Goal: Find specific page/section: Find specific page/section

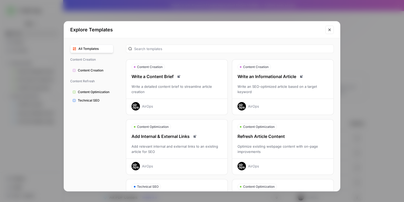
click at [331, 30] on icon "Close modal" at bounding box center [330, 30] width 4 height 4
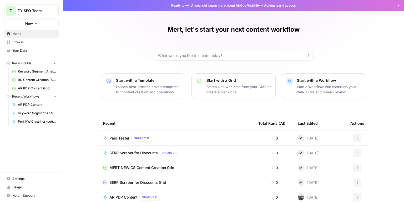
click at [20, 186] on span "Usage" at bounding box center [34, 187] width 44 height 5
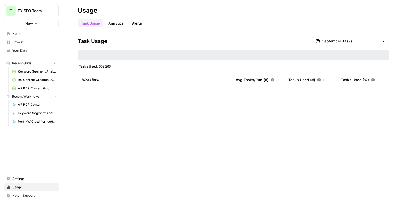
drag, startPoint x: 102, startPoint y: 66, endPoint x: 130, endPoint y: 64, distance: 28.2
click at [125, 65] on div "Tasks Used: 652,266" at bounding box center [234, 66] width 312 height 4
click at [344, 45] on div "September Tasks" at bounding box center [350, 41] width 77 height 10
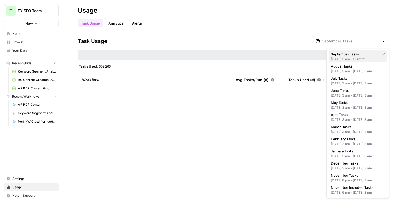
click at [345, 57] on div "[DATE] 3 am - Current" at bounding box center [358, 59] width 54 height 5
type input "September Tasks"
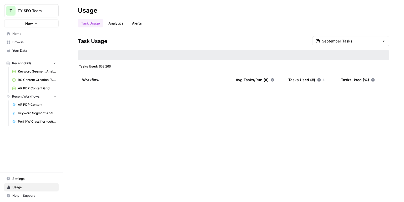
drag, startPoint x: 107, startPoint y: 66, endPoint x: 116, endPoint y: 66, distance: 9.5
click at [115, 66] on div "Tasks Used: 652,266" at bounding box center [234, 66] width 312 height 4
click at [122, 66] on div "Tasks Used: 652,266" at bounding box center [234, 66] width 312 height 4
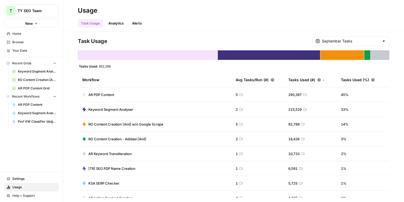
click at [186, 10] on div "Usage" at bounding box center [234, 10] width 312 height 8
click at [154, 110] on td "Keyword Segment Analyser" at bounding box center [155, 109] width 154 height 14
click at [124, 110] on span "Keyword Segment Analyser" at bounding box center [110, 109] width 45 height 5
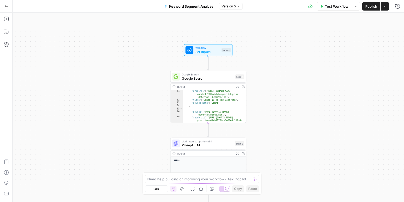
scroll to position [356, 0]
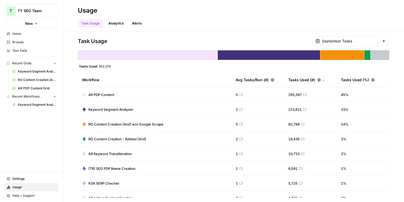
click at [165, 13] on div "Usage" at bounding box center [234, 10] width 312 height 8
click at [377, 53] on div at bounding box center [380, 54] width 19 height 9
click at [254, 28] on header "Usage Task Usage Analytics Alerts" at bounding box center [233, 16] width 341 height 32
